Goal: Information Seeking & Learning: Check status

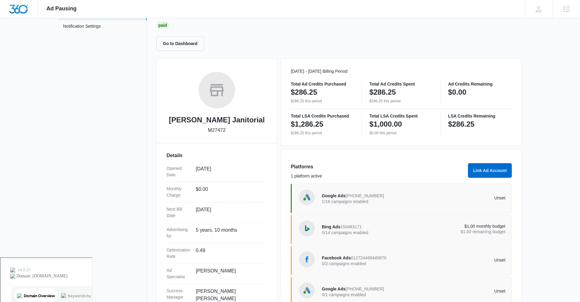
scroll to position [68, 0]
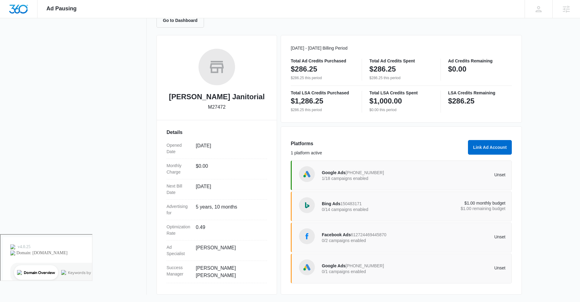
click at [338, 265] on span "Google Ads" at bounding box center [334, 265] width 24 height 5
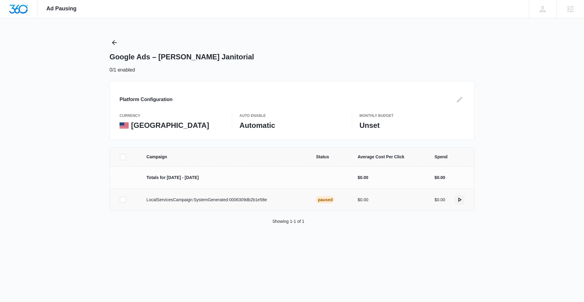
click at [462, 199] on icon "actions.activate" at bounding box center [459, 199] width 7 height 7
click at [460, 198] on icon "actions.activate" at bounding box center [459, 199] width 7 height 7
click at [460, 202] on icon "actions.activate" at bounding box center [459, 199] width 7 height 7
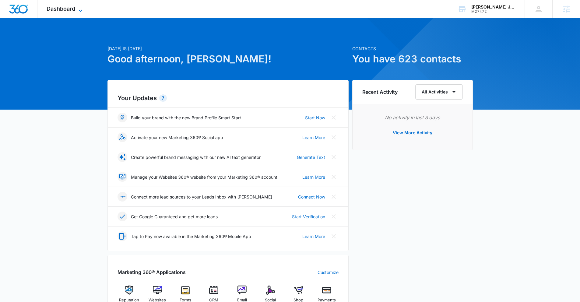
click at [71, 9] on span "Dashboard" at bounding box center [61, 8] width 29 height 6
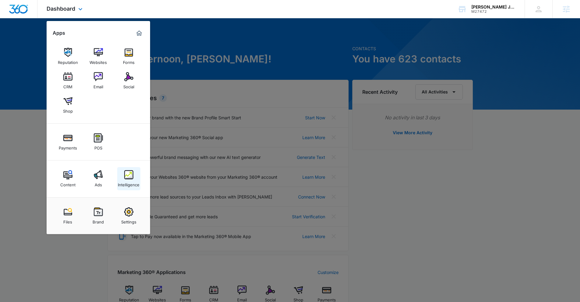
click at [124, 180] on div "Intelligence" at bounding box center [129, 183] width 22 height 8
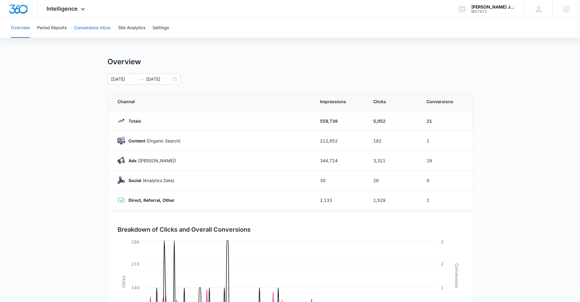
click at [89, 31] on button "Conversions Inbox" at bounding box center [92, 27] width 37 height 19
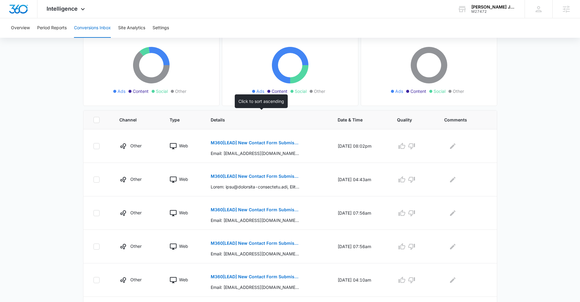
scroll to position [63, 0]
click at [253, 144] on p "M360[LEAD] New Contact Form Submission - Smith's Janitorial" at bounding box center [255, 142] width 89 height 4
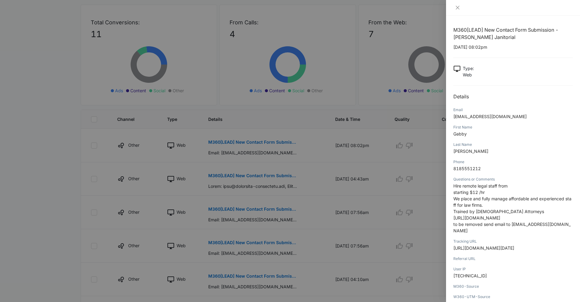
click at [265, 154] on div at bounding box center [290, 151] width 580 height 302
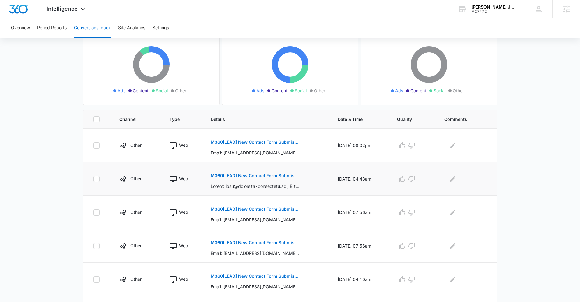
click at [265, 175] on p "M360[LEAD] New Contact Form Submission - Smith's Janitorial" at bounding box center [255, 175] width 89 height 4
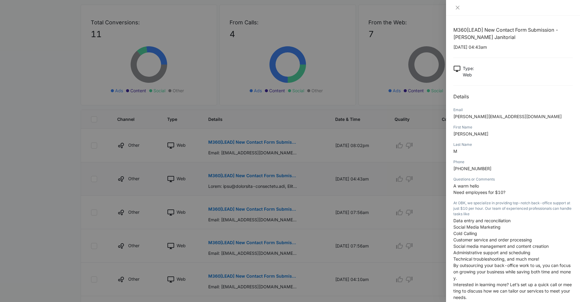
click at [265, 175] on div at bounding box center [290, 151] width 580 height 302
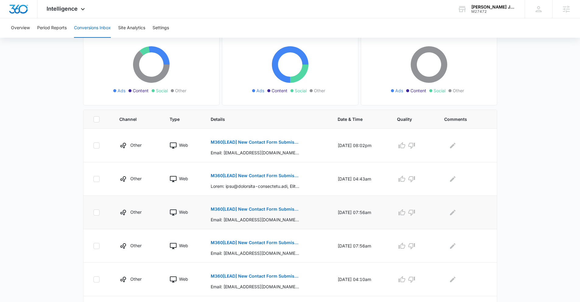
click at [260, 213] on button "M360[LEAD] New Contact Form Submission - Smith's Janitorial" at bounding box center [255, 209] width 89 height 15
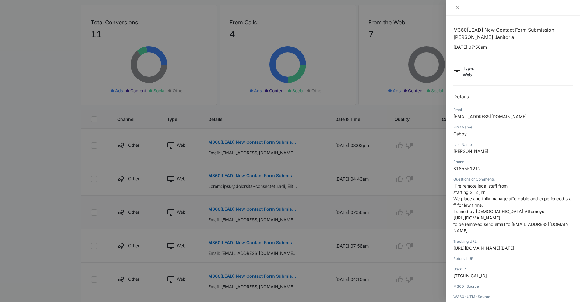
click at [260, 213] on div at bounding box center [290, 151] width 580 height 302
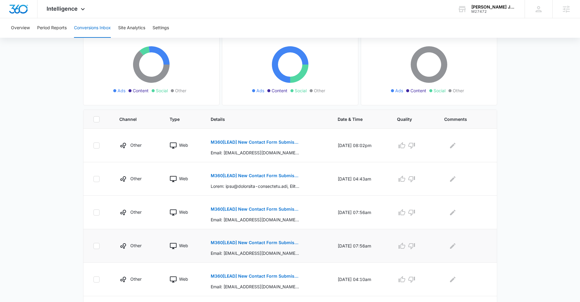
click at [260, 241] on p "M360[LEAD] New Contact Form Submission - Smith's Janitorial" at bounding box center [255, 242] width 89 height 4
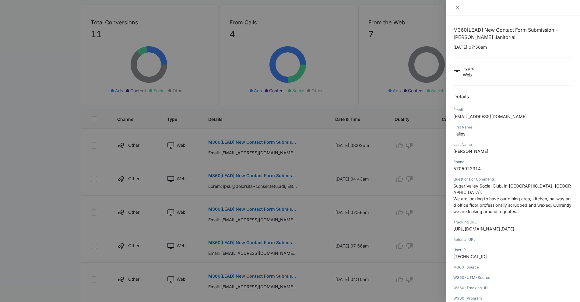
click at [307, 240] on div at bounding box center [290, 151] width 580 height 302
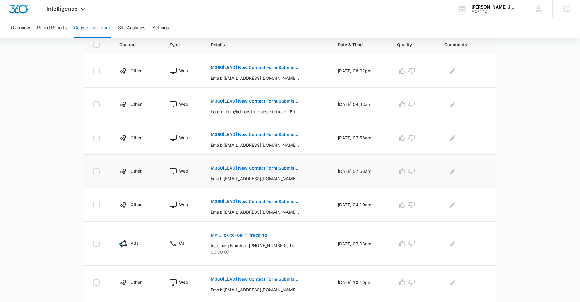
scroll to position [143, 0]
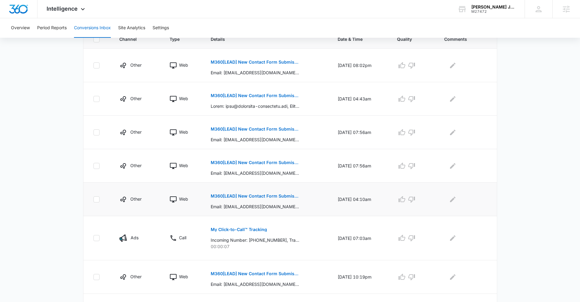
click at [255, 198] on button "M360[LEAD] New Contact Form Submission - Smith's Janitorial" at bounding box center [255, 196] width 89 height 15
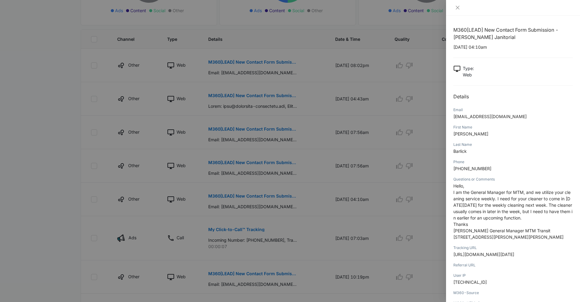
click at [273, 211] on div at bounding box center [290, 151] width 580 height 302
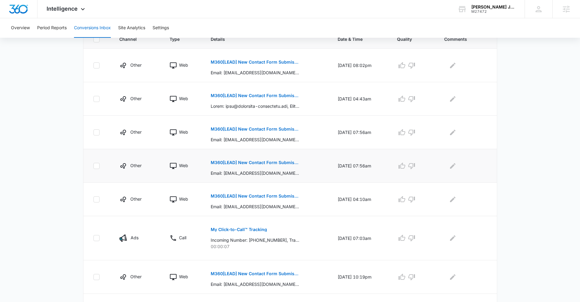
click at [259, 166] on button "M360[LEAD] New Contact Form Submission - Smith's Janitorial" at bounding box center [255, 162] width 89 height 15
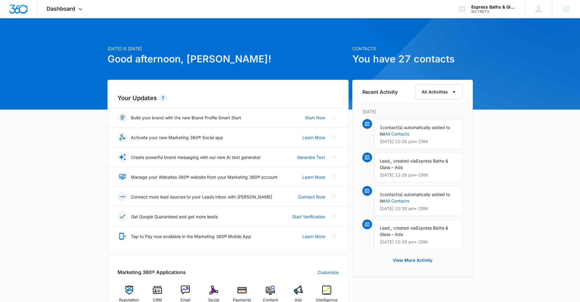
click at [76, 12] on div "Dashboard Apps Reputation CRM Email Social Payments POS Content Ads Intelligenc…" at bounding box center [65, 9] width 56 height 18
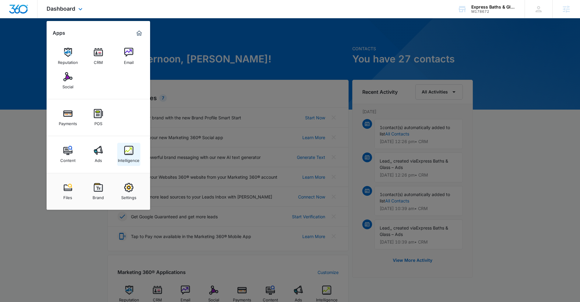
click at [133, 154] on link "Intelligence" at bounding box center [128, 154] width 23 height 23
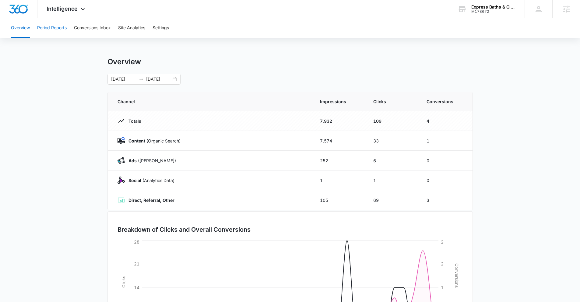
click at [47, 27] on button "Period Reports" at bounding box center [52, 27] width 30 height 19
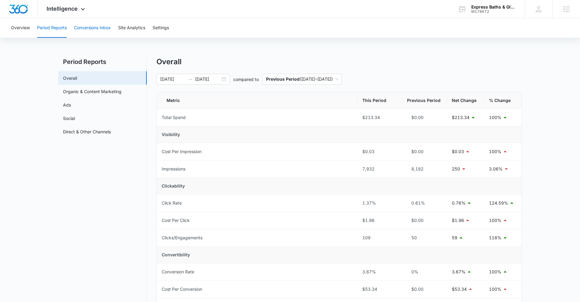
click at [91, 26] on button "Conversions Inbox" at bounding box center [92, 27] width 37 height 19
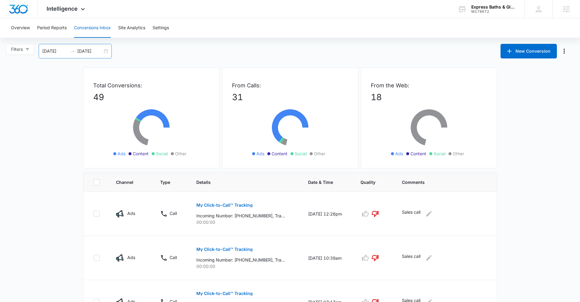
click at [106, 51] on div "[DATE] [DATE]" at bounding box center [75, 51] width 73 height 15
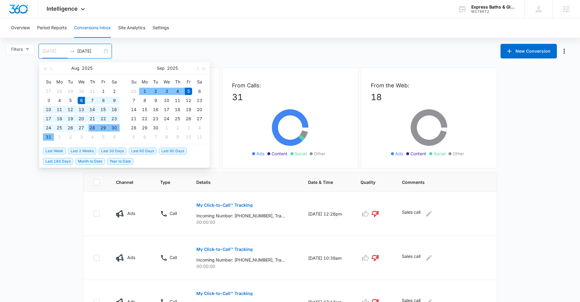
type input "[DATE]"
click at [108, 148] on span "Last 30 Days" at bounding box center [113, 151] width 28 height 7
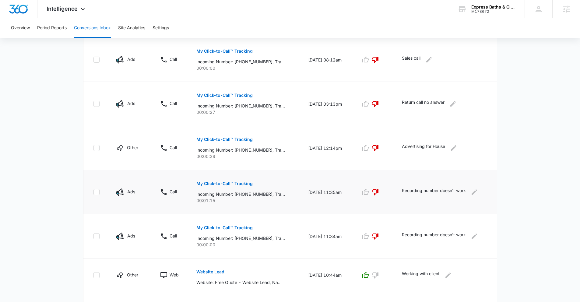
scroll to position [329, 0]
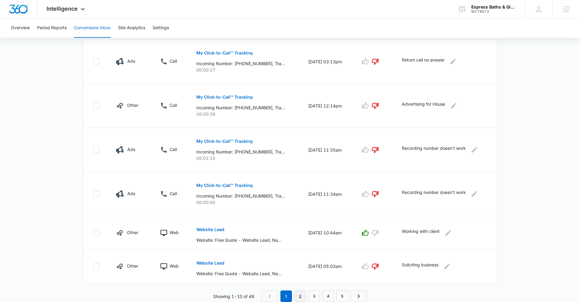
click at [298, 296] on link "2" at bounding box center [300, 296] width 12 height 12
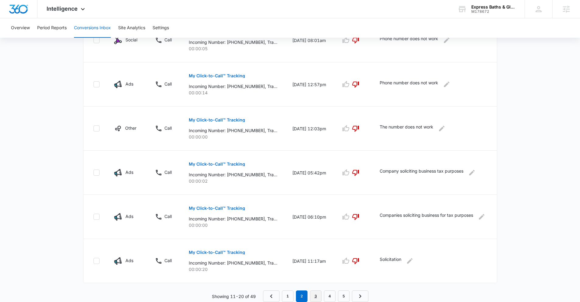
click at [314, 294] on link "3" at bounding box center [316, 296] width 12 height 12
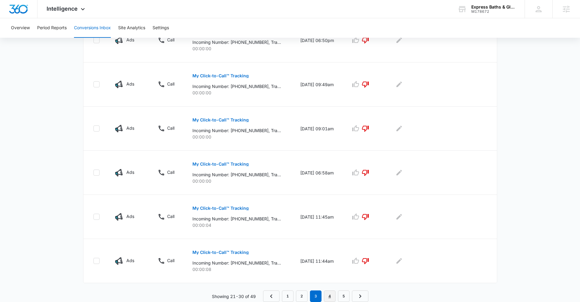
click at [329, 296] on link "4" at bounding box center [330, 296] width 12 height 12
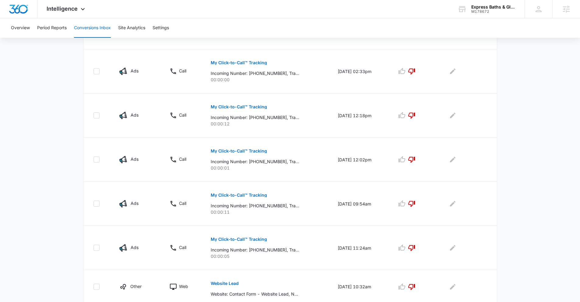
scroll to position [318, 0]
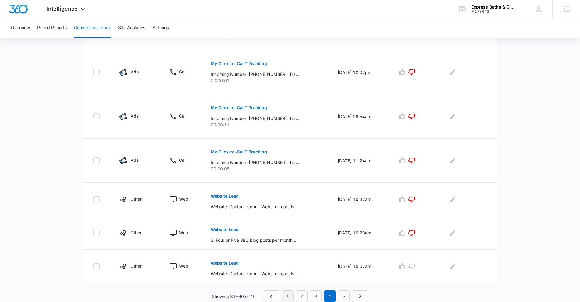
click at [285, 296] on link "1" at bounding box center [288, 296] width 12 height 12
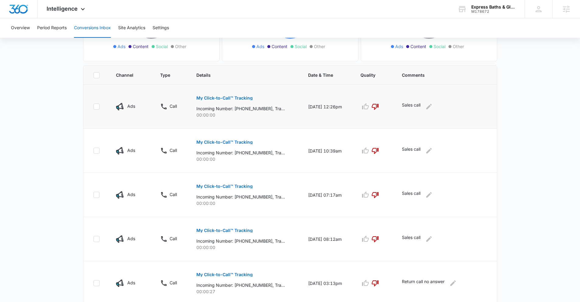
scroll to position [329, 0]
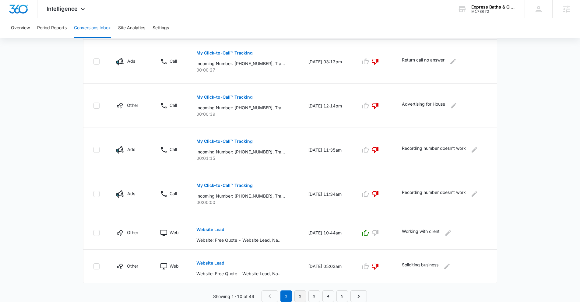
click at [299, 296] on link "2" at bounding box center [300, 296] width 12 height 12
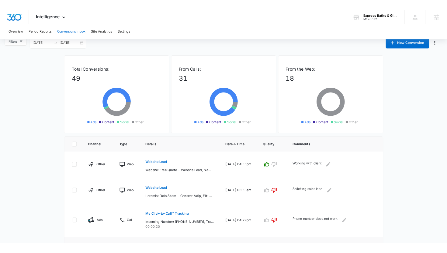
scroll to position [0, 0]
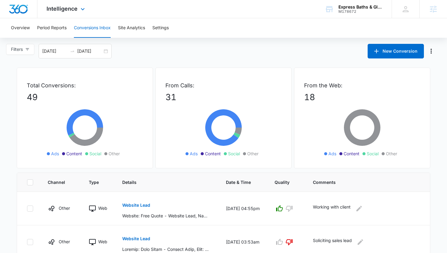
click at [65, 12] on div "Intelligence Apps Reputation CRM Email Social Payments POS Content Ads Intellig…" at bounding box center [66, 9] width 58 height 18
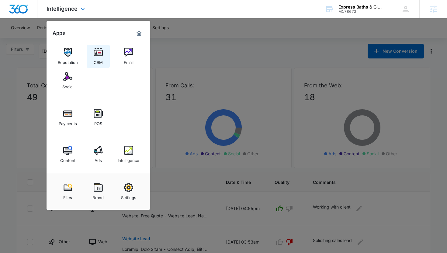
click at [102, 48] on img at bounding box center [98, 52] width 9 height 9
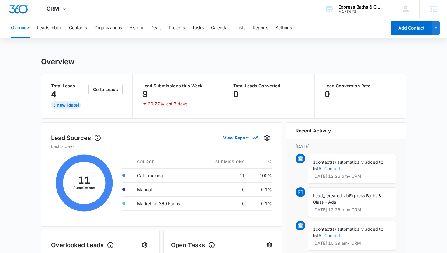
click at [57, 13] on div "CRM Apps Reputation CRM Email Social Payments POS Content Ads Intelligence File…" at bounding box center [57, 9] width 40 height 18
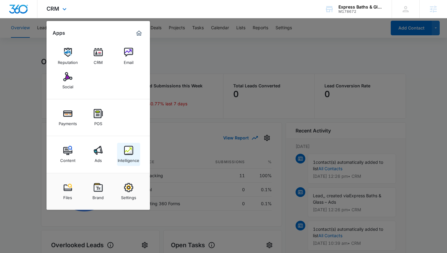
click at [128, 148] on img at bounding box center [128, 150] width 9 height 9
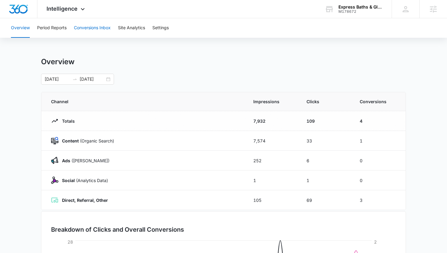
click at [99, 31] on button "Conversions Inbox" at bounding box center [92, 27] width 37 height 19
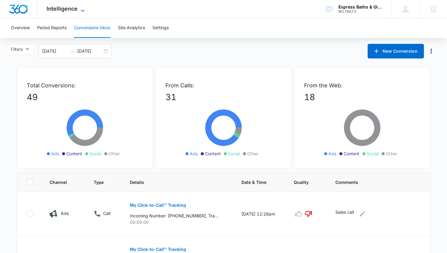
click at [68, 10] on span "Intelligence" at bounding box center [62, 8] width 31 height 6
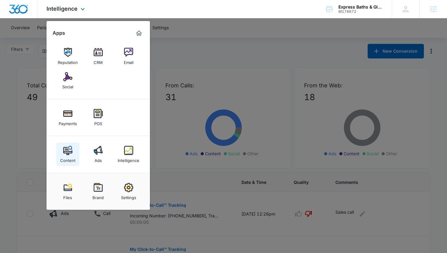
click at [65, 153] on img at bounding box center [67, 150] width 9 height 9
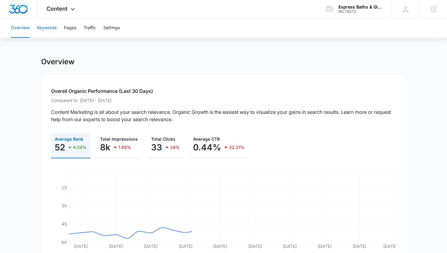
click at [52, 26] on button "Keywords" at bounding box center [46, 27] width 19 height 19
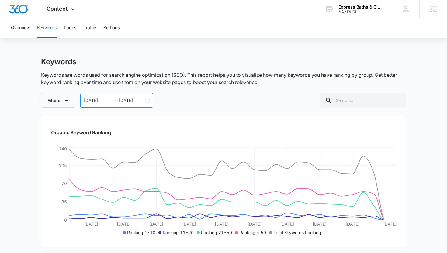
click at [148, 101] on div "[DATE] [DATE]" at bounding box center [116, 100] width 73 height 15
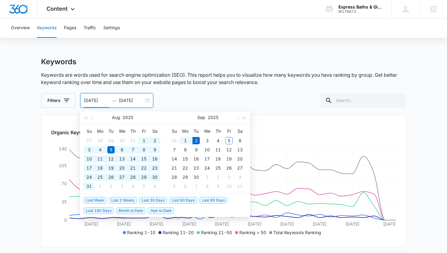
click at [94, 209] on span "Last 180 Days" at bounding box center [99, 210] width 30 height 7
type input "[DATE]"
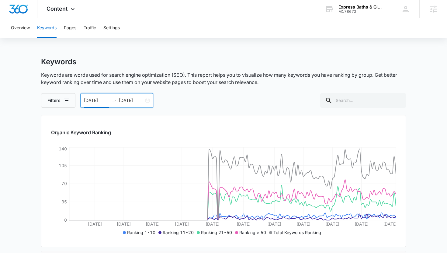
click at [148, 102] on div "[DATE] [DATE]" at bounding box center [116, 100] width 73 height 15
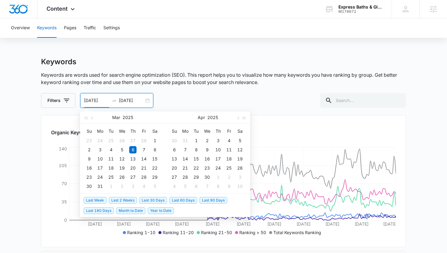
click at [206, 203] on span "Last 90 Days" at bounding box center [214, 200] width 28 height 7
type input "[DATE]"
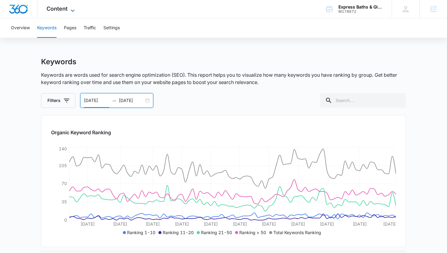
click at [64, 11] on span "Content" at bounding box center [57, 8] width 21 height 6
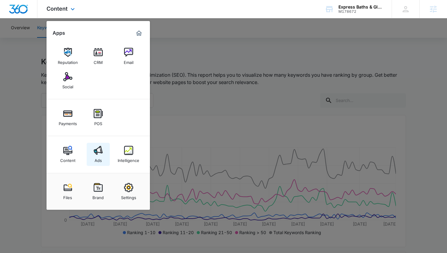
click at [99, 152] on img at bounding box center [98, 150] width 9 height 9
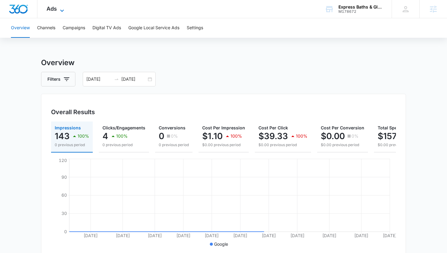
click at [59, 9] on icon at bounding box center [61, 10] width 7 height 7
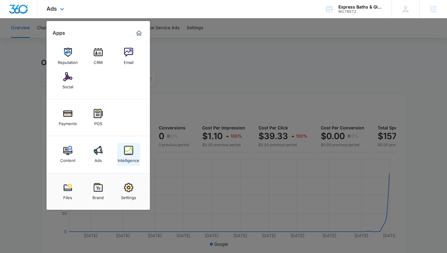
click at [127, 147] on img at bounding box center [128, 150] width 9 height 9
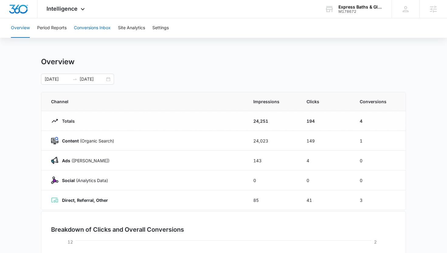
click at [86, 28] on button "Conversions Inbox" at bounding box center [92, 27] width 37 height 19
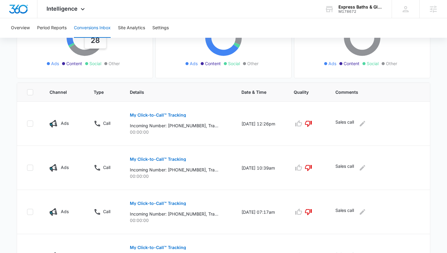
scroll to position [91, 0]
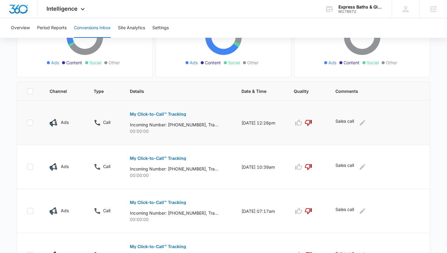
click at [73, 121] on div "Ads" at bounding box center [65, 123] width 30 height 8
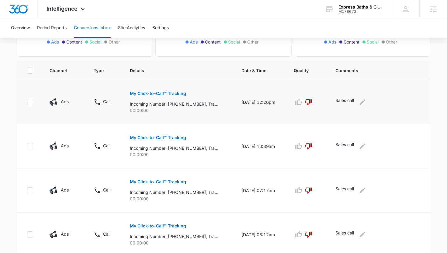
scroll to position [113, 0]
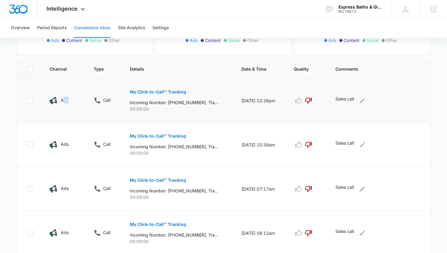
drag, startPoint x: 68, startPoint y: 99, endPoint x: 62, endPoint y: 99, distance: 5.8
click at [62, 99] on div "Ads" at bounding box center [65, 101] width 30 height 8
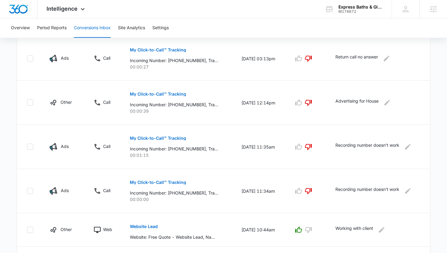
scroll to position [378, 0]
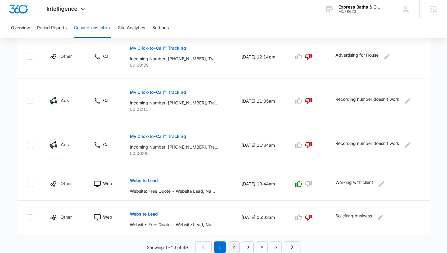
click at [228, 246] on link "2" at bounding box center [234, 247] width 12 height 12
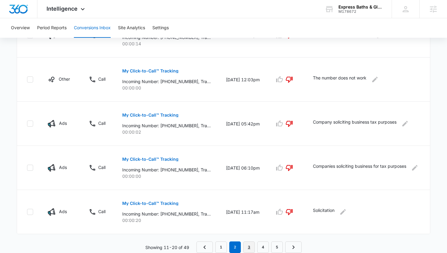
click at [253, 248] on link "3" at bounding box center [249, 247] width 12 height 12
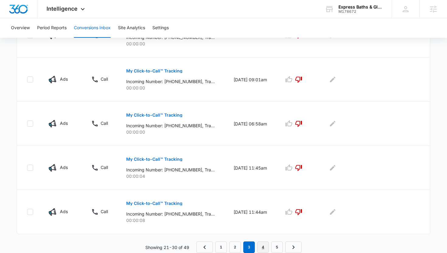
click at [258, 245] on link "4" at bounding box center [263, 247] width 12 height 12
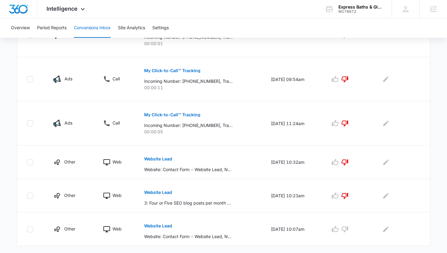
scroll to position [367, 0]
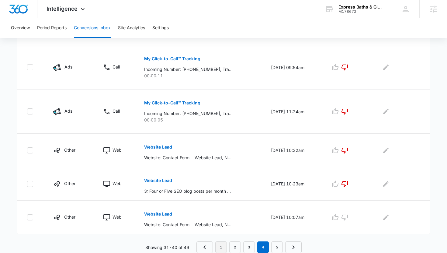
click at [220, 246] on link "1" at bounding box center [221, 247] width 12 height 12
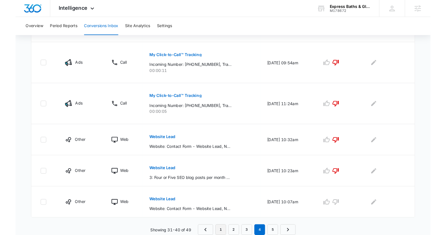
scroll to position [0, 0]
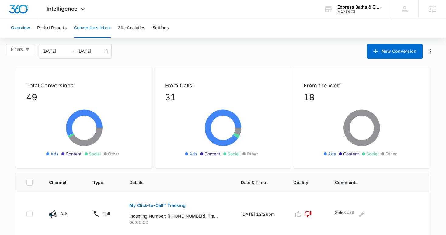
click at [21, 34] on button "Overview" at bounding box center [20, 27] width 19 height 19
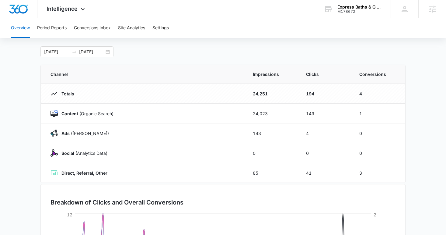
scroll to position [29, 0]
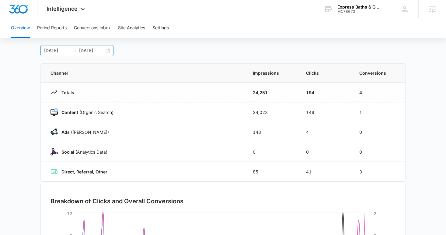
click at [106, 50] on div "[DATE] [DATE]" at bounding box center [76, 50] width 73 height 11
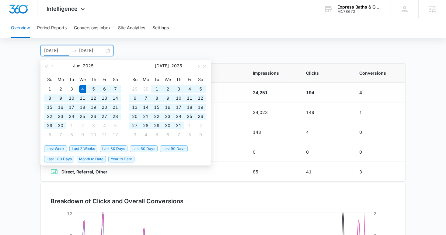
click at [134, 47] on div "[DATE] [DATE] [DATE] Su Mo Tu We Th Fr Sa 1 2 3 4 5 6 7 8 9 10 11 12 13 14 15 1…" at bounding box center [222, 50] width 365 height 11
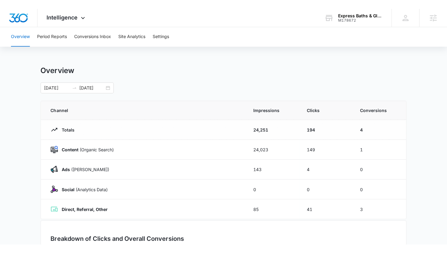
scroll to position [0, 0]
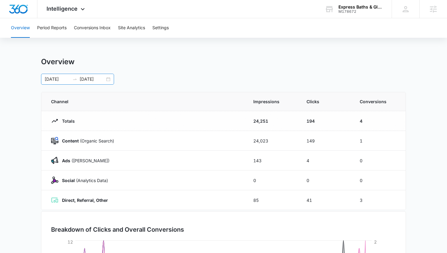
click at [108, 78] on div "[DATE] [DATE]" at bounding box center [77, 79] width 73 height 11
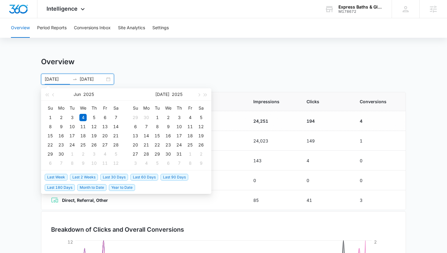
click at [116, 176] on span "Last 30 Days" at bounding box center [114, 177] width 28 height 7
type input "[DATE]"
